Goal: Communication & Community: Answer question/provide support

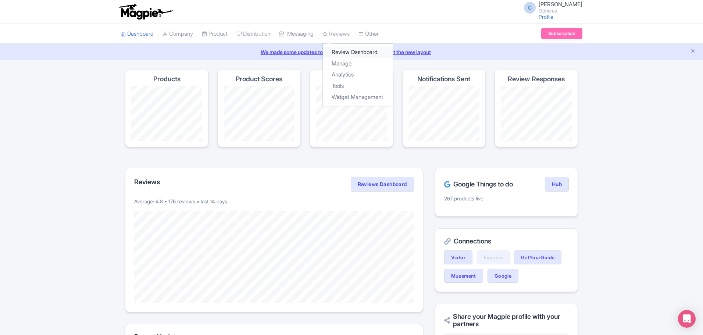
click at [348, 52] on link "Review Dashboard" at bounding box center [358, 52] width 70 height 11
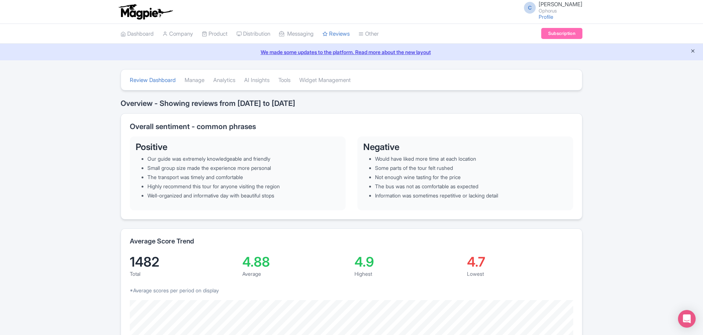
click at [693, 52] on icon "Close announcement" at bounding box center [693, 51] width 6 height 6
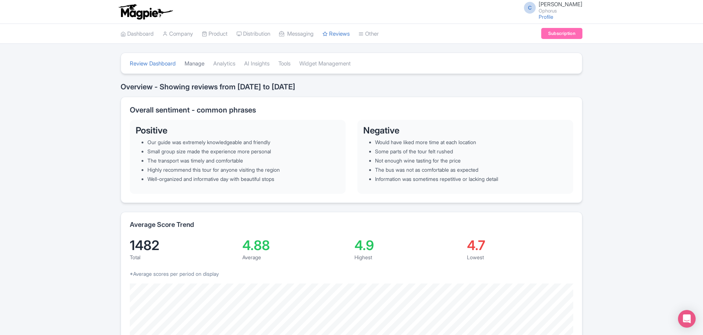
click at [201, 66] on link "Manage" at bounding box center [195, 64] width 20 height 20
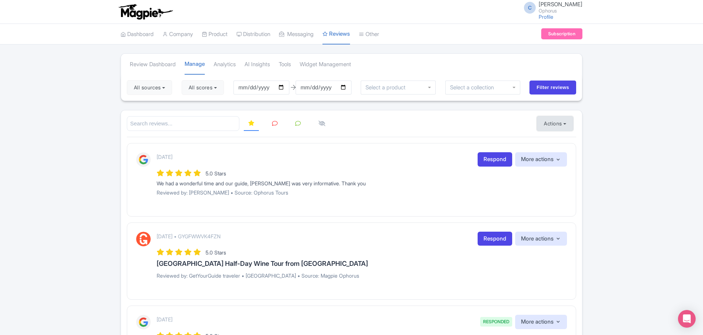
click at [562, 122] on button "Actions" at bounding box center [555, 123] width 36 height 15
click at [547, 140] on link "Import new reviews" at bounding box center [580, 142] width 86 height 14
click at [378, 35] on link "Other" at bounding box center [369, 34] width 20 height 20
click at [391, 67] on link "Connections" at bounding box center [399, 63] width 80 height 11
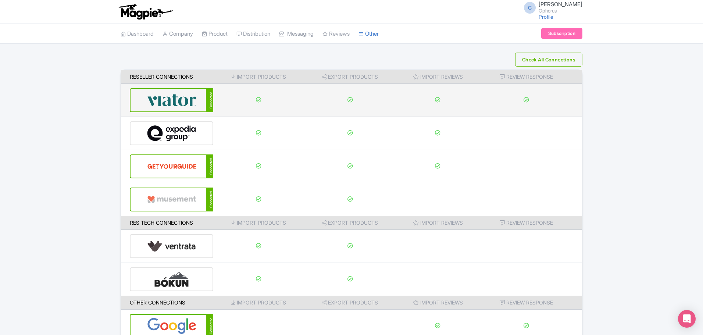
click at [200, 101] on div "Connected" at bounding box center [171, 100] width 83 height 24
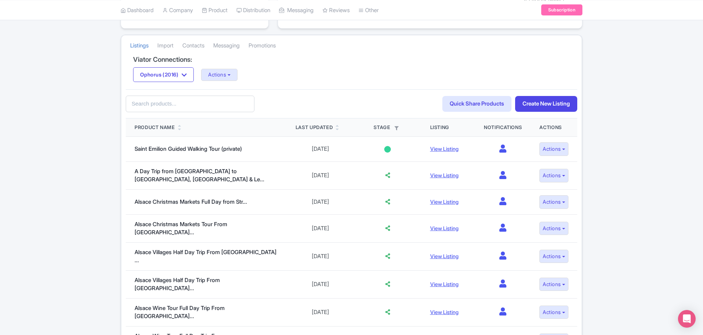
scroll to position [147, 0]
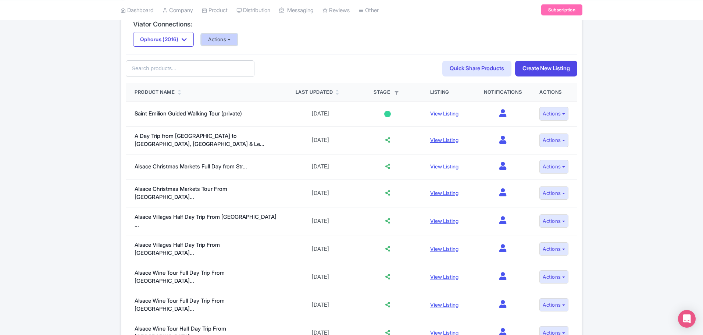
click at [218, 39] on button "Actions" at bounding box center [219, 39] width 36 height 12
click at [222, 57] on link "Update Connection" at bounding box center [248, 55] width 94 height 11
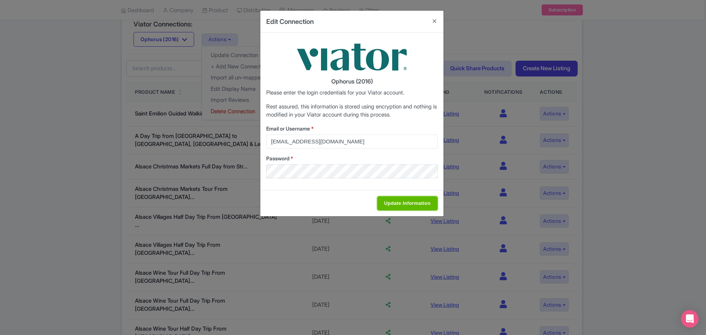
click at [430, 205] on input "Update Information" at bounding box center [407, 203] width 60 height 14
type input "Saving..."
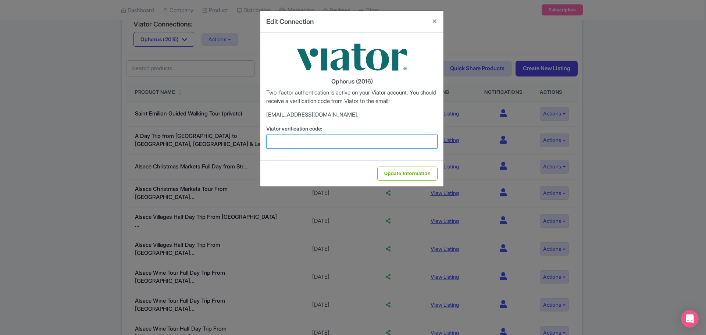
click at [307, 137] on input "Viator verification code:" at bounding box center [351, 142] width 171 height 14
type input "918914"
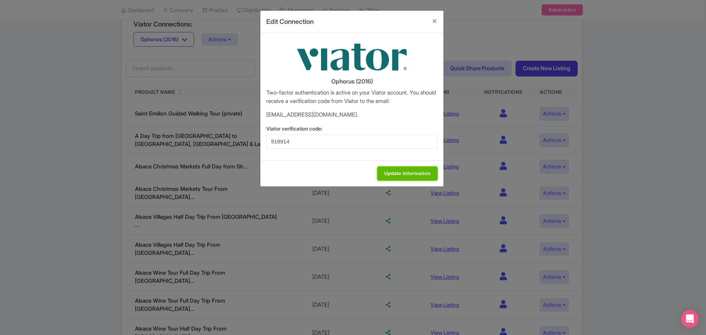
click at [390, 173] on input "Update Information" at bounding box center [407, 174] width 60 height 14
type input "Update Information"
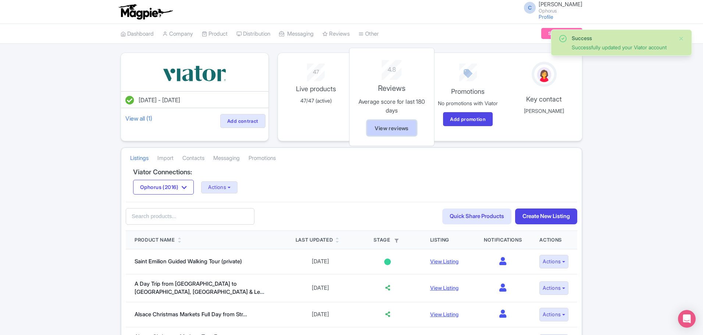
click at [397, 126] on link "View reviews" at bounding box center [392, 128] width 50 height 16
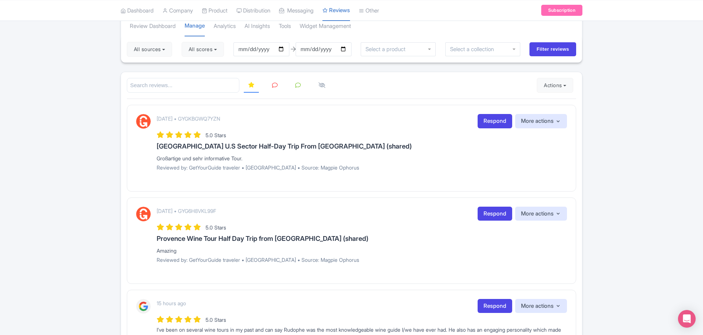
scroll to position [38, 0]
click at [547, 82] on button "Actions" at bounding box center [555, 85] width 36 height 15
click at [551, 104] on link "Import new reviews" at bounding box center [580, 104] width 86 height 14
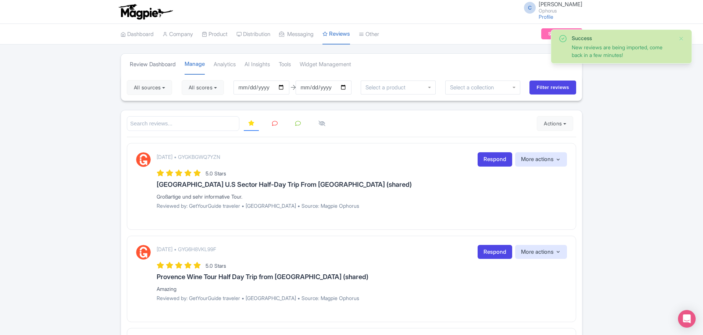
click at [146, 65] on link "Review Dashboard" at bounding box center [153, 64] width 46 height 20
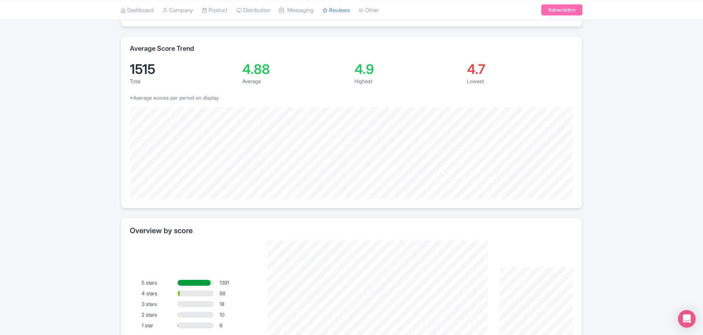
scroll to position [13, 0]
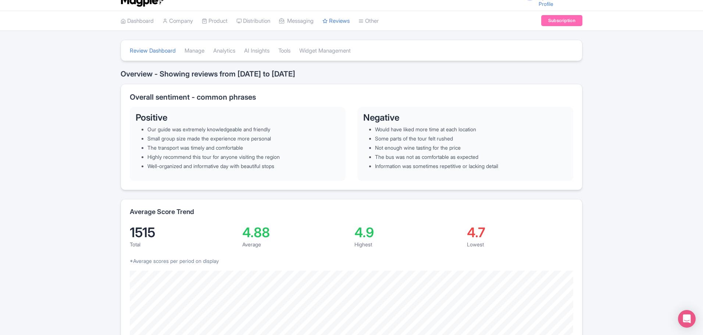
click at [183, 47] on li "Manage" at bounding box center [194, 51] width 29 height 20
click at [199, 50] on link "Manage" at bounding box center [195, 51] width 20 height 20
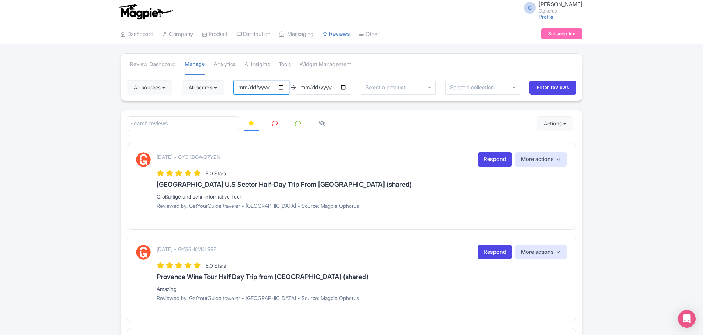
click at [257, 85] on input "2025-05-29" at bounding box center [261, 87] width 56 height 14
click at [281, 86] on input "2025-05-29" at bounding box center [261, 87] width 56 height 14
type input "[DATE]"
click at [556, 89] on input "Filter reviews" at bounding box center [552, 87] width 47 height 14
click at [189, 88] on button "All scores" at bounding box center [201, 87] width 42 height 15
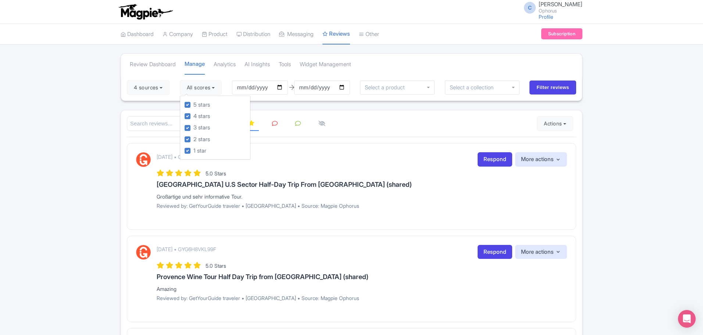
click at [185, 106] on div "5 stars 4 stars 3 stars 2 stars 1 star" at bounding box center [215, 128] width 71 height 64
click at [193, 106] on label "5 stars" at bounding box center [201, 105] width 17 height 8
click at [193, 105] on input "5 stars" at bounding box center [195, 102] width 5 height 5
checkbox input "false"
click at [193, 114] on label "4 stars" at bounding box center [201, 116] width 17 height 8
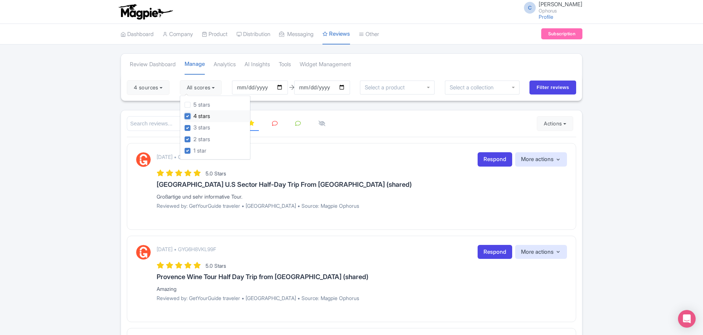
click at [193, 114] on input "4 stars" at bounding box center [195, 114] width 5 height 5
checkbox input "false"
click at [193, 126] on label "3 stars" at bounding box center [201, 127] width 17 height 8
click at [193, 126] on input "3 stars" at bounding box center [195, 125] width 5 height 5
checkbox input "false"
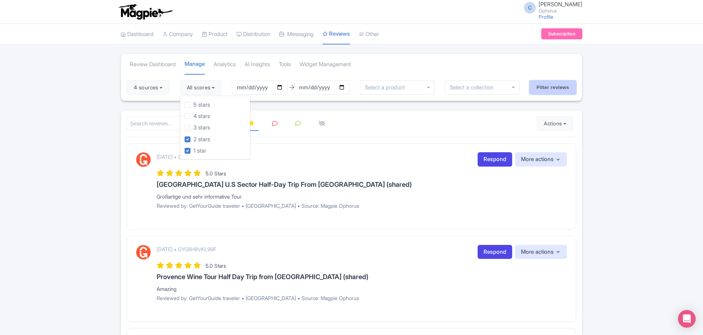
click at [554, 89] on input "Filter reviews" at bounding box center [552, 87] width 47 height 14
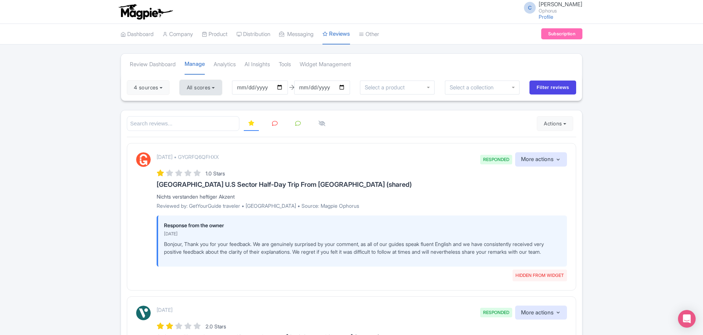
click at [200, 87] on button "All scores" at bounding box center [201, 87] width 42 height 15
click at [193, 105] on label "5 stars" at bounding box center [201, 105] width 17 height 8
click at [193, 105] on input "5 stars" at bounding box center [195, 102] width 5 height 5
checkbox input "true"
click at [193, 114] on label "4 stars" at bounding box center [201, 116] width 17 height 8
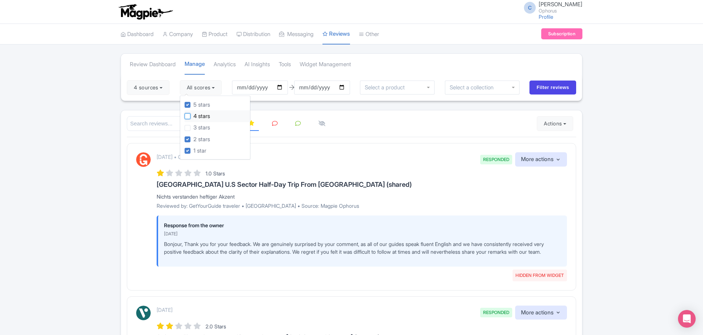
click at [193, 114] on input "4 stars" at bounding box center [195, 114] width 5 height 5
checkbox input "true"
click at [187, 123] on div "3 stars" at bounding box center [217, 127] width 65 height 11
click at [208, 125] on label "3 stars" at bounding box center [201, 127] width 17 height 8
click at [198, 125] on input "3 stars" at bounding box center [195, 125] width 5 height 5
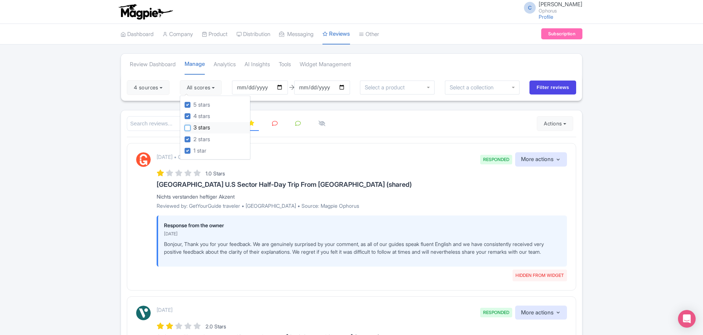
checkbox input "true"
click at [548, 86] on input "Filter reviews" at bounding box center [552, 87] width 47 height 14
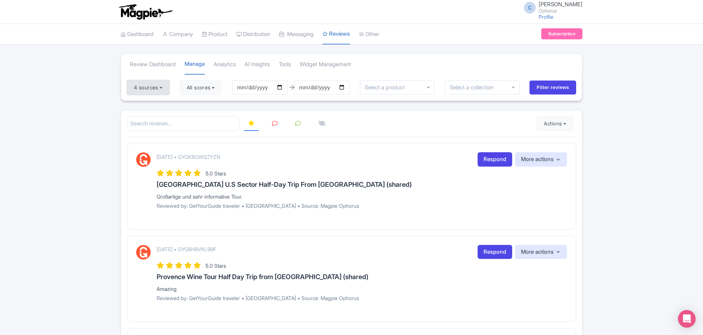
click at [149, 87] on button "4 sources" at bounding box center [148, 87] width 43 height 15
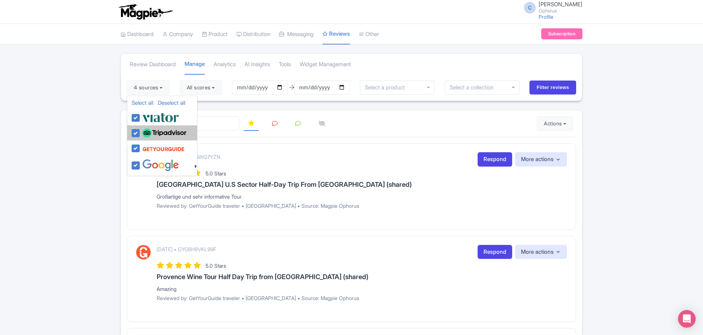
click at [145, 130] on img at bounding box center [164, 133] width 44 height 10
click at [145, 130] on input "checkbox" at bounding box center [142, 129] width 5 height 5
click at [146, 129] on img at bounding box center [164, 133] width 44 height 10
click at [145, 129] on input "checkbox" at bounding box center [142, 129] width 5 height 5
checkbox input "true"
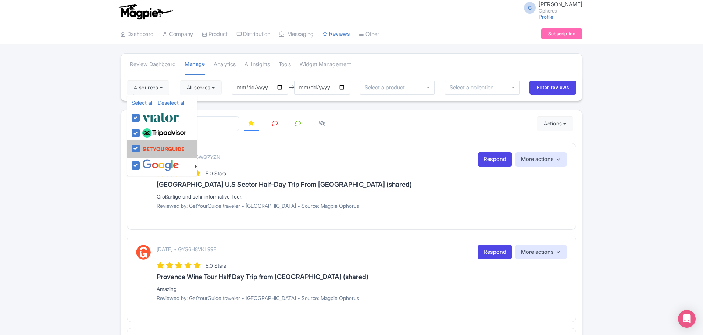
click at [152, 149] on img at bounding box center [163, 149] width 42 height 14
click at [145, 147] on input "checkbox" at bounding box center [142, 144] width 5 height 5
checkbox input "false"
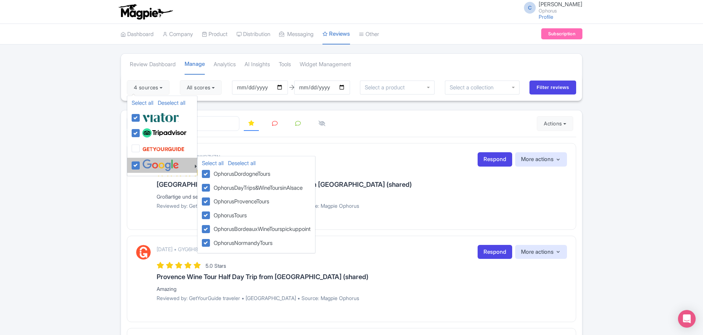
click at [152, 160] on img at bounding box center [160, 165] width 37 height 12
click at [145, 160] on input "checkbox" at bounding box center [142, 161] width 5 height 5
checkbox input "false"
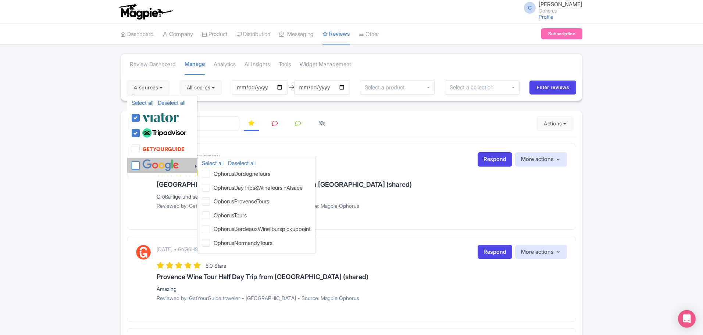
checkbox input "false"
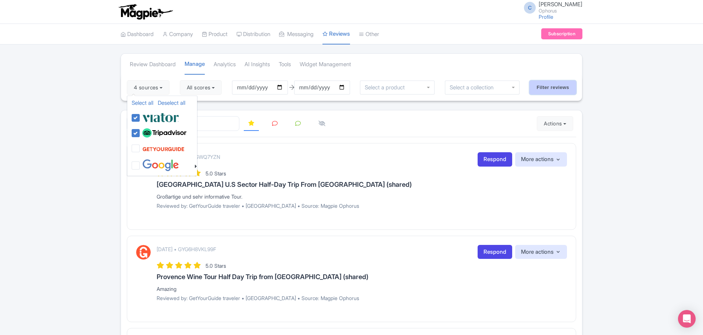
click at [562, 90] on input "Filter reviews" at bounding box center [552, 87] width 47 height 14
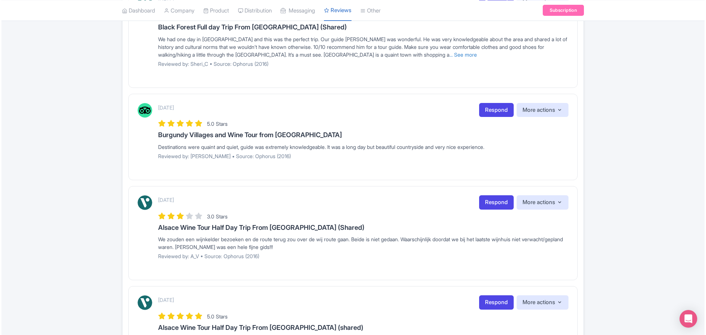
scroll to position [404, 0]
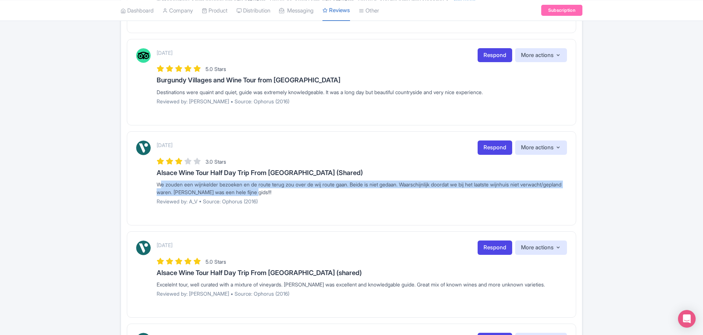
drag, startPoint x: 298, startPoint y: 193, endPoint x: 148, endPoint y: 183, distance: 149.9
click at [148, 183] on div "[DATE] Respond More actions Hide from this page Hide from review widget and fee…" at bounding box center [351, 175] width 431 height 70
copy div "We zouden een wijnkelder bezoeken en de route terug zou over de wij route gaan.…"
click at [493, 145] on link "Respond" at bounding box center [494, 147] width 35 height 14
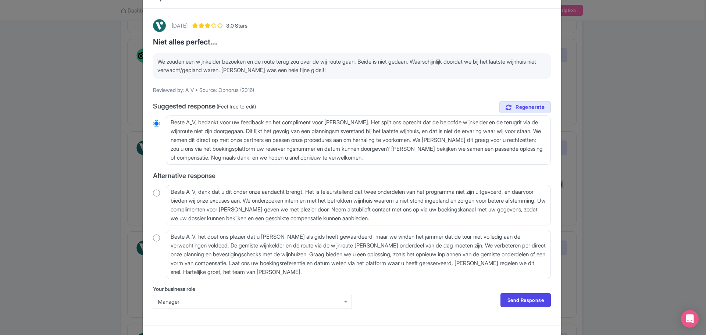
scroll to position [37, 0]
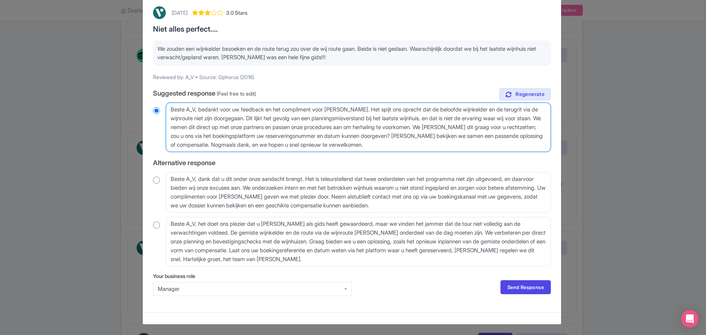
drag, startPoint x: 408, startPoint y: 146, endPoint x: 169, endPoint y: 109, distance: 241.5
click at [169, 109] on textarea "Beste A_V, bedankt voor uw feedback en het compliment voor [PERSON_NAME]. Het s…" at bounding box center [358, 127] width 385 height 49
click at [282, 136] on textarea "Beste A_V, bedankt voor uw feedback en het compliment voor Alain. Het spijt ons…" at bounding box center [358, 127] width 385 height 49
drag, startPoint x: 457, startPoint y: 125, endPoint x: 459, endPoint y: 157, distance: 31.7
click at [459, 157] on div "true Suggested response (Feel free to edit) Beste A_V, bedankt voor uw feedback…" at bounding box center [352, 177] width 398 height 178
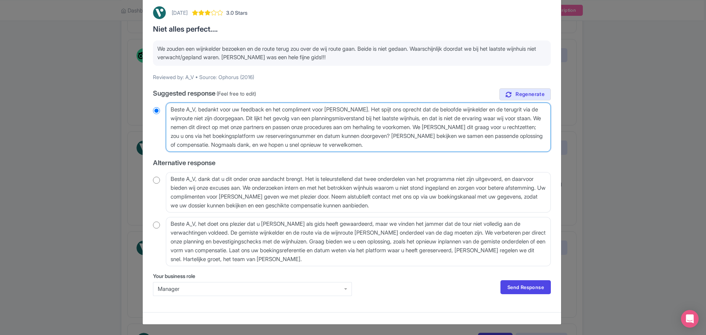
type textarea "Beste A_V, bedankt voor uw feedback en het compliment voor Alain. Het spijt ons…"
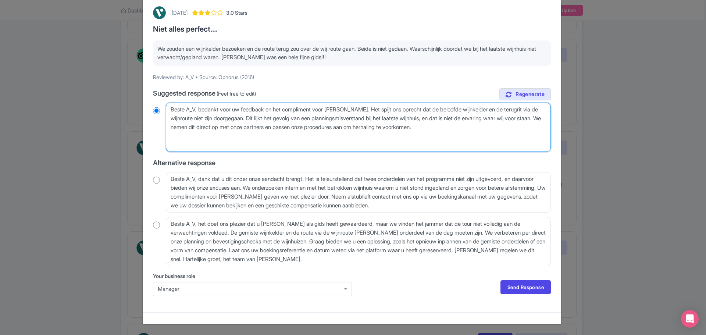
radio input "true"
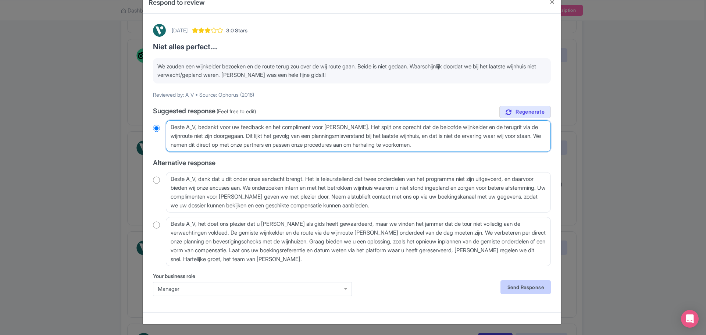
type textarea "Beste A_V, bedankt voor uw feedback en het compliment voor Alain. Het spijt ons…"
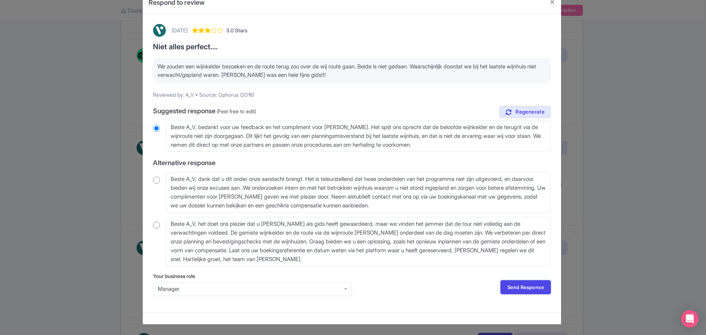
click at [517, 290] on link "Send Response" at bounding box center [525, 287] width 50 height 14
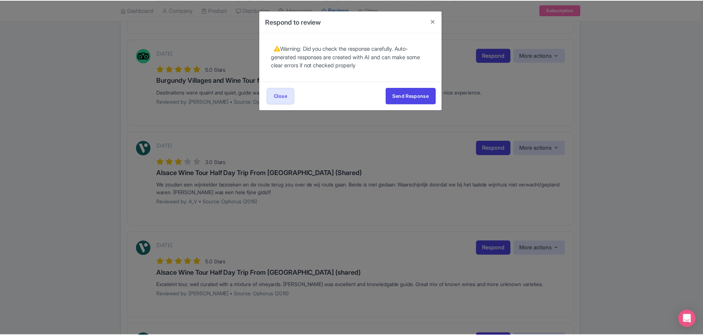
scroll to position [0, 0]
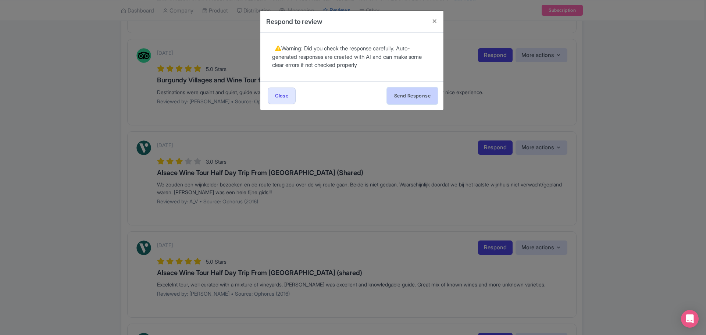
click at [408, 96] on button "Send Response" at bounding box center [412, 95] width 50 height 17
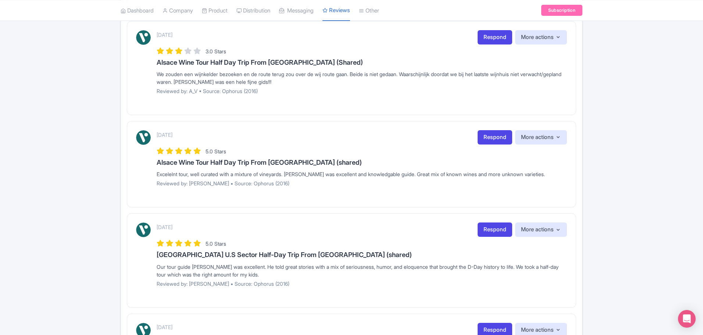
scroll to position [588, 0]
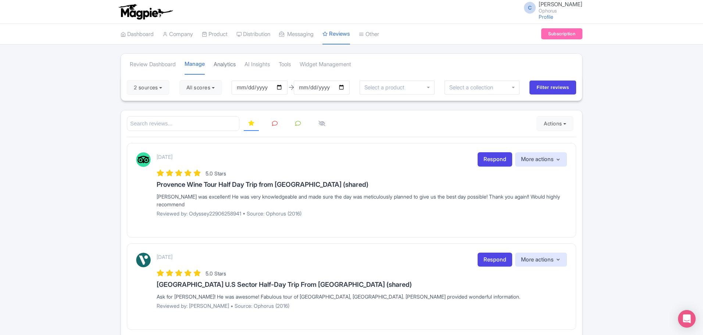
click at [232, 68] on link "Analytics" at bounding box center [225, 64] width 22 height 20
click at [160, 88] on button "2 sources" at bounding box center [148, 87] width 42 height 15
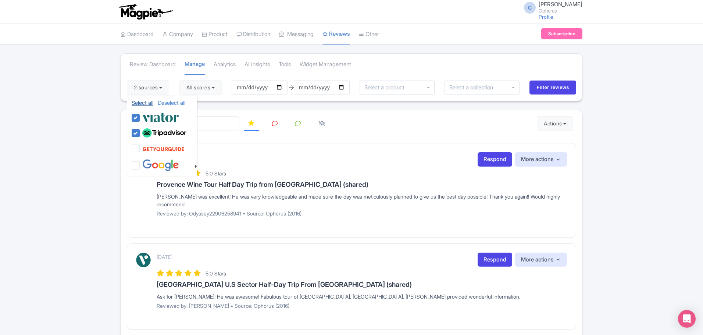
click at [146, 104] on link "Select all" at bounding box center [143, 102] width 22 height 7
checkbox input "true"
click at [221, 66] on link "Analytics" at bounding box center [225, 64] width 22 height 20
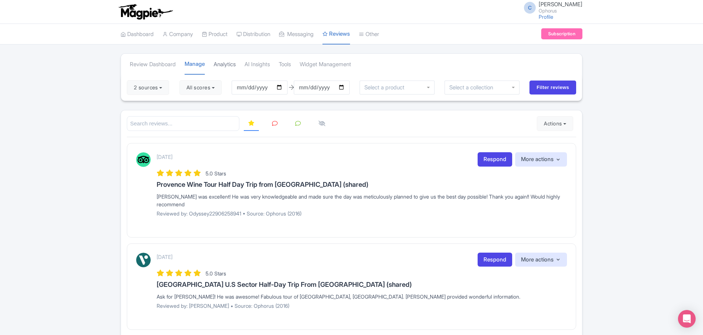
click at [221, 64] on link "Analytics" at bounding box center [225, 64] width 22 height 20
